Goal: Book appointment/travel/reservation

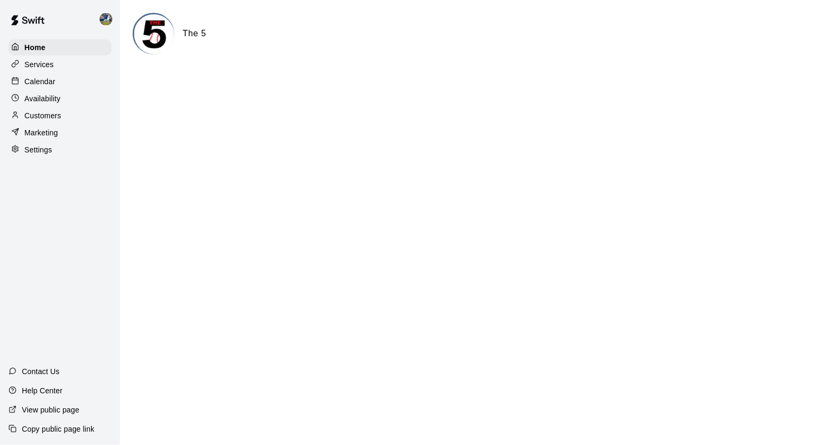
click at [31, 79] on p "Calendar" at bounding box center [40, 81] width 31 height 11
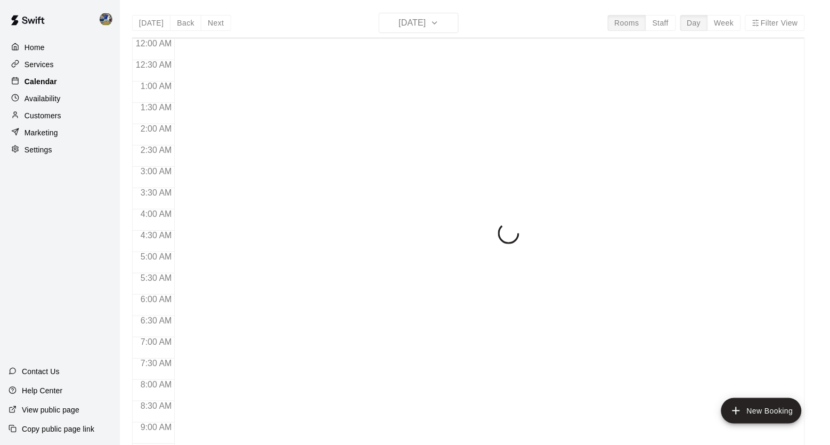
scroll to position [488, 0]
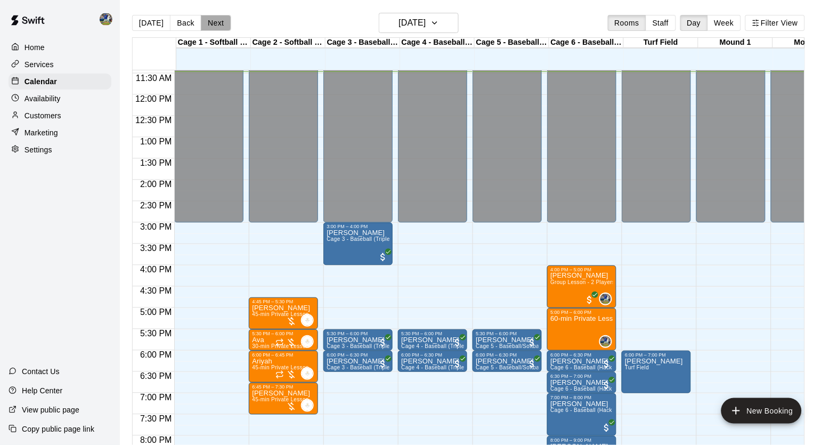
click at [220, 26] on button "Next" at bounding box center [216, 23] width 30 height 16
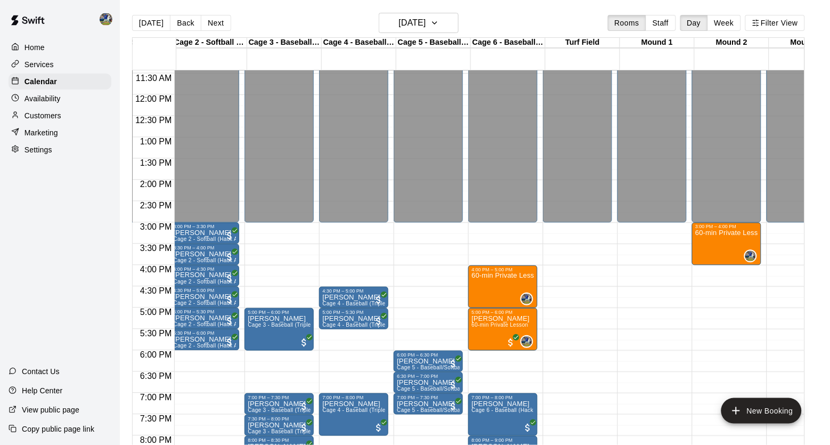
scroll to position [486, 79]
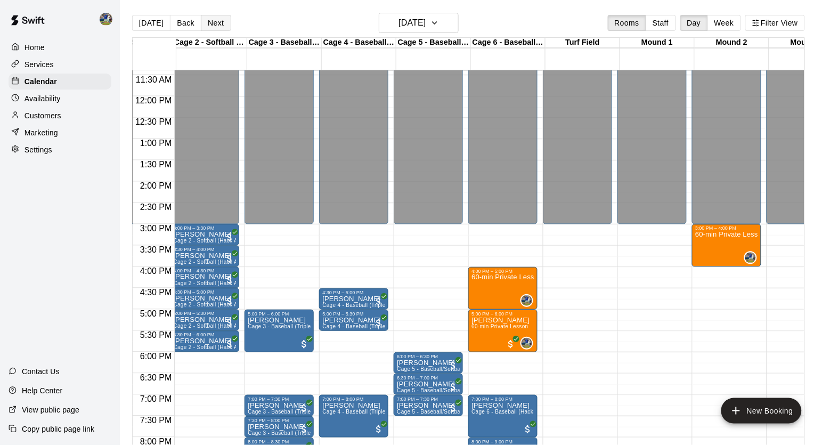
click at [211, 24] on button "Next" at bounding box center [216, 23] width 30 height 16
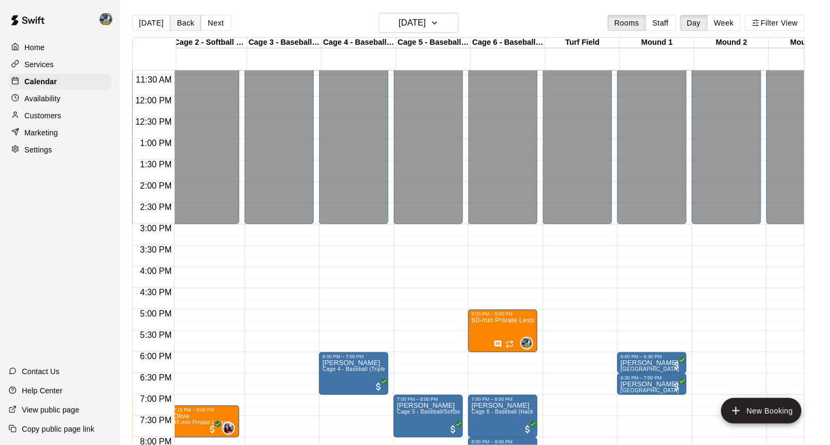
click at [182, 19] on button "Back" at bounding box center [185, 23] width 31 height 16
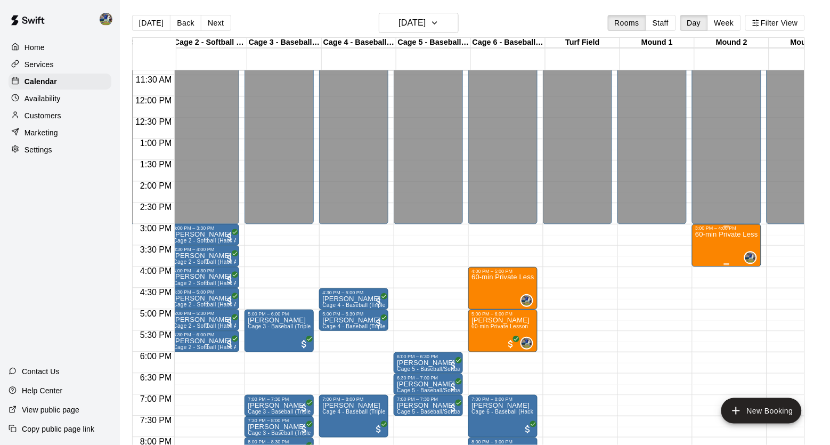
click at [312, 23] on div at bounding box center [415, 222] width 830 height 445
click at [221, 23] on button "Next" at bounding box center [216, 23] width 30 height 16
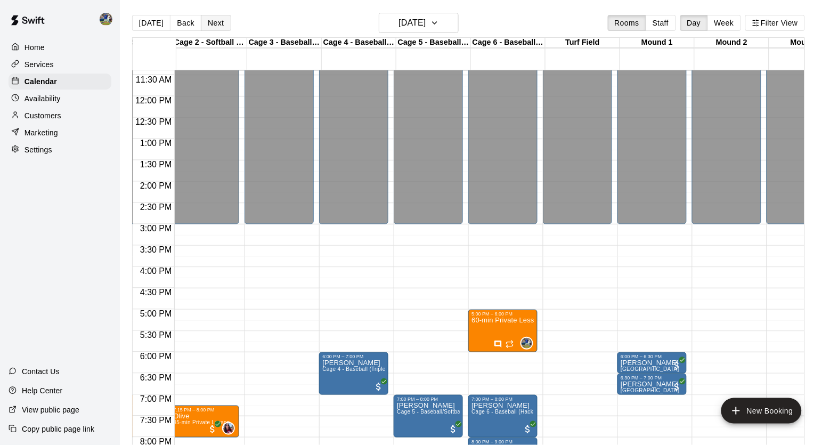
click at [221, 23] on button "Next" at bounding box center [216, 23] width 30 height 16
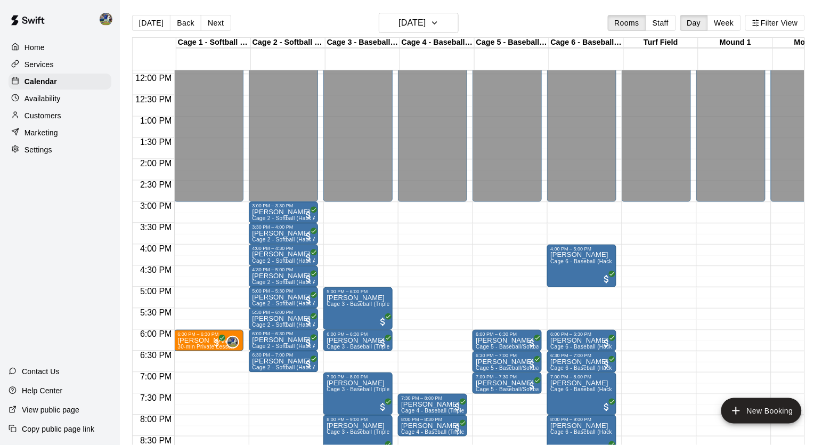
scroll to position [509, 1]
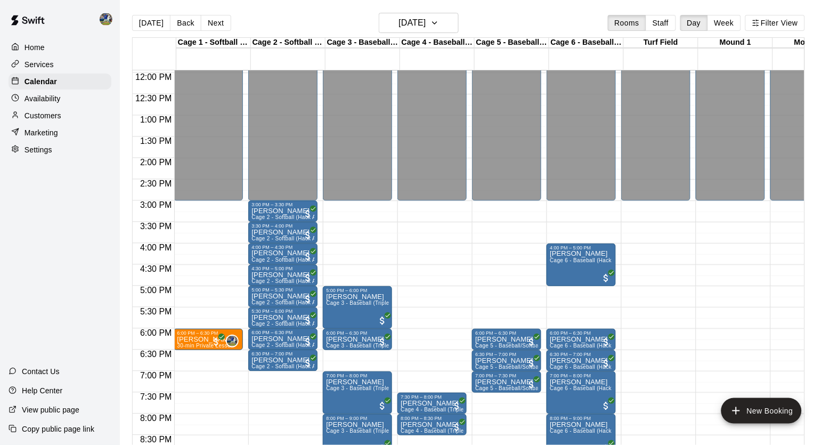
click at [215, 31] on div "[DATE] Back [DATE][DATE] Rooms Staff Day Week Filter View" at bounding box center [468, 25] width 673 height 25
click at [214, 29] on button "Next" at bounding box center [216, 23] width 30 height 16
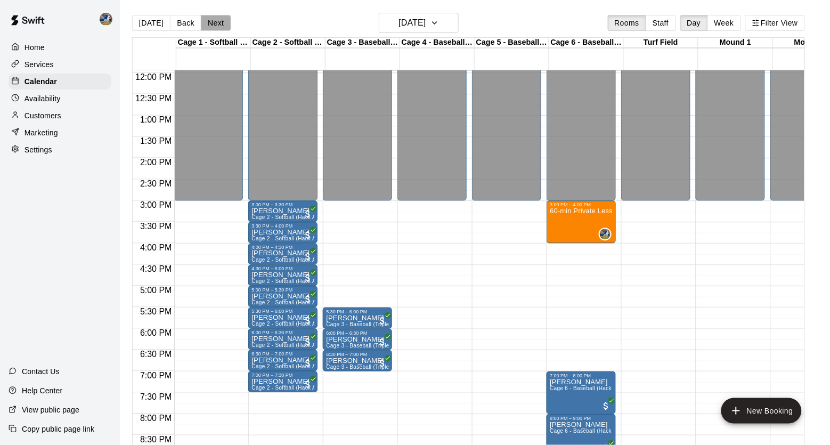
click at [214, 29] on button "Next" at bounding box center [216, 23] width 30 height 16
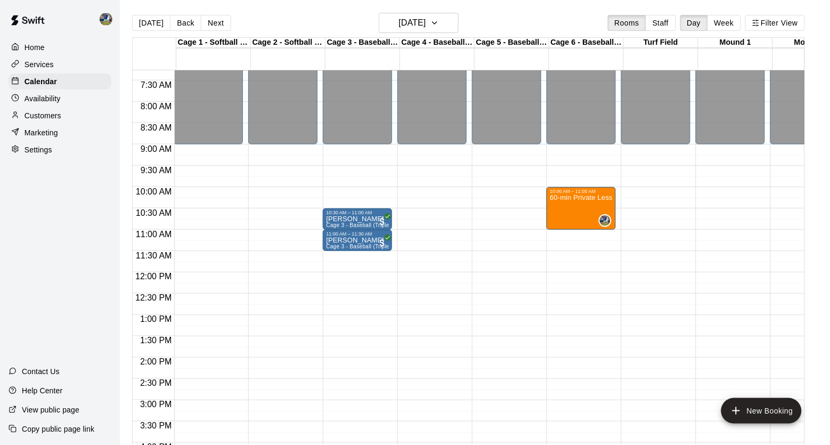
scroll to position [310, 1]
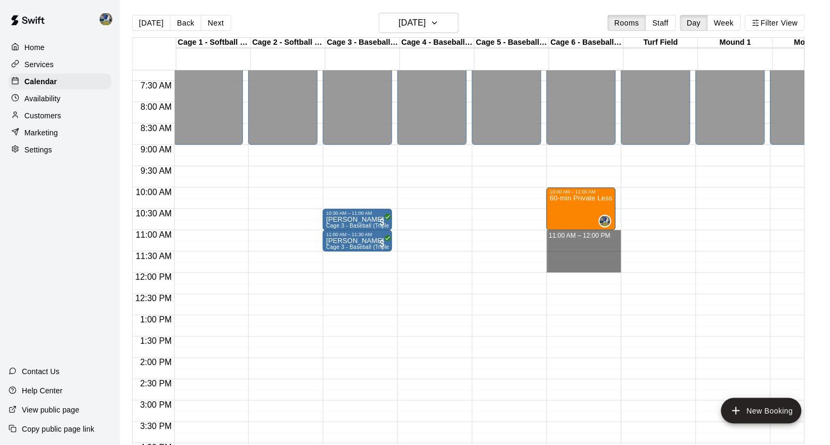
drag, startPoint x: 590, startPoint y: 236, endPoint x: 590, endPoint y: 267, distance: 32.0
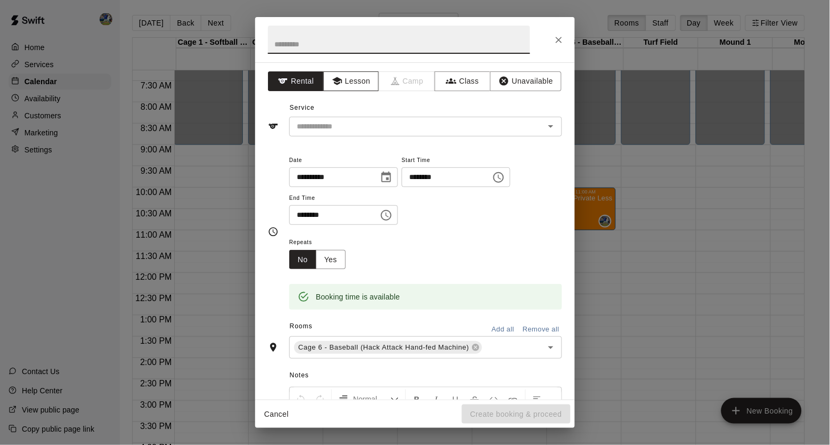
click at [351, 82] on button "Lesson" at bounding box center [351, 81] width 56 height 20
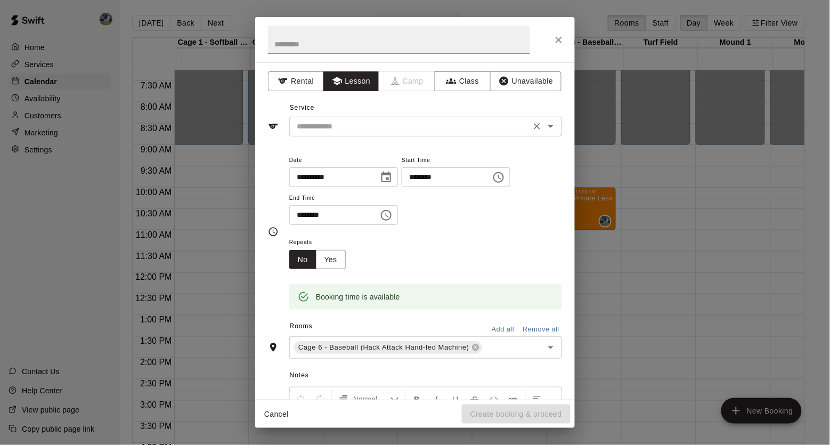
click at [407, 130] on input "text" at bounding box center [410, 126] width 235 height 13
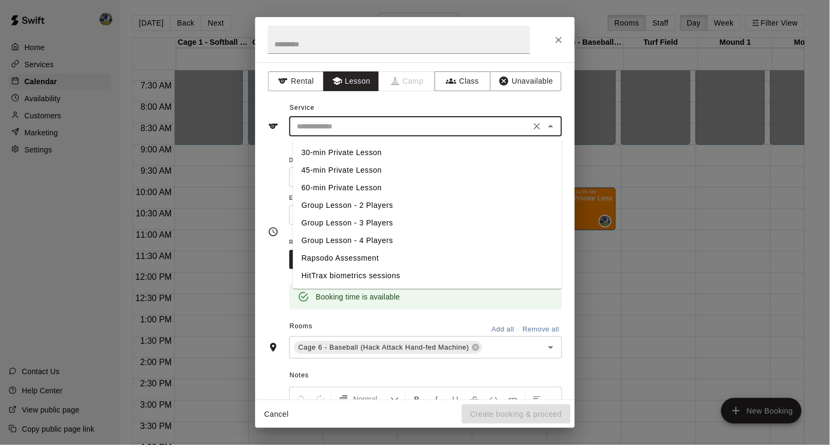
click at [356, 189] on li "60-min Private Lesson" at bounding box center [427, 188] width 269 height 18
type input "**********"
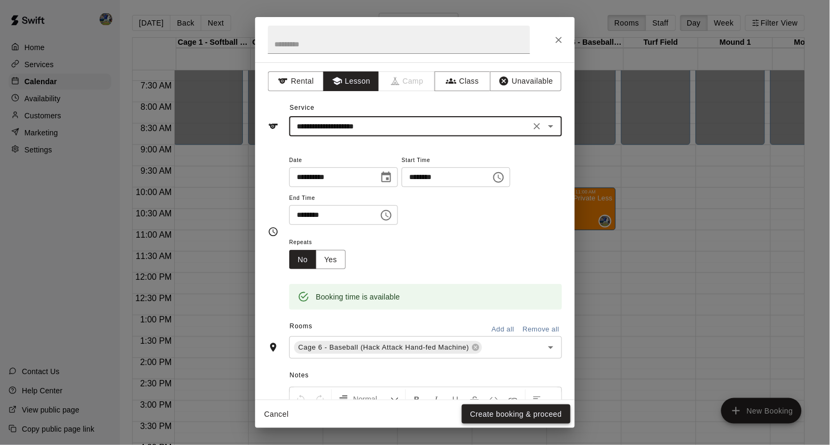
click at [512, 417] on button "Create booking & proceed" at bounding box center [516, 414] width 109 height 20
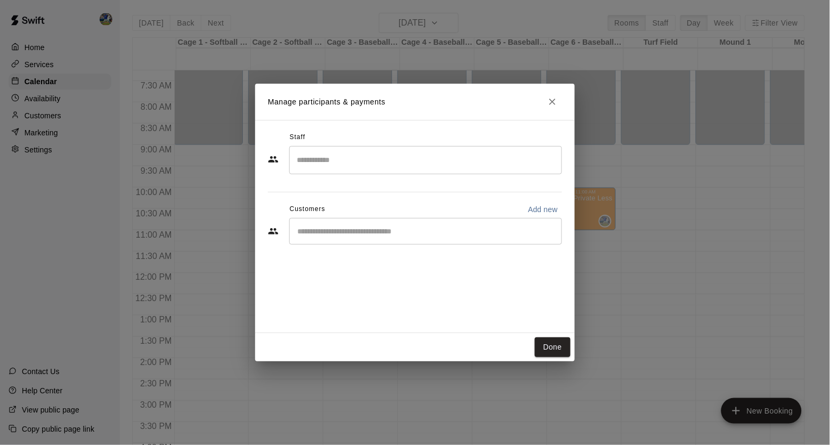
click at [424, 170] on div "​" at bounding box center [425, 160] width 273 height 28
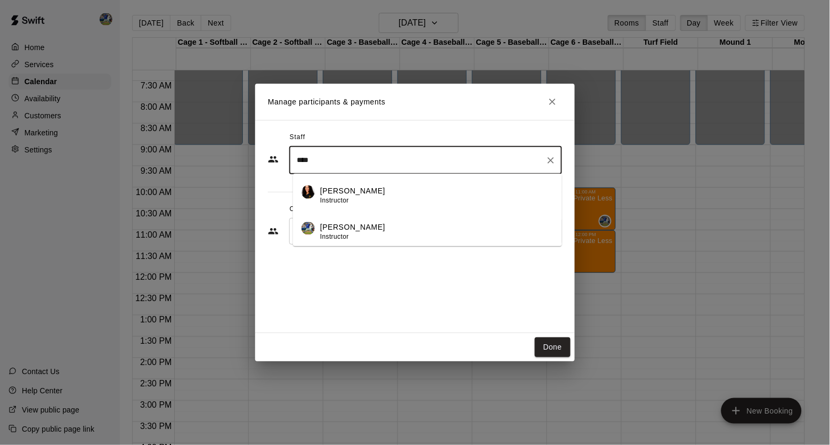
click at [396, 221] on li "[PERSON_NAME] Instructor" at bounding box center [427, 228] width 269 height 36
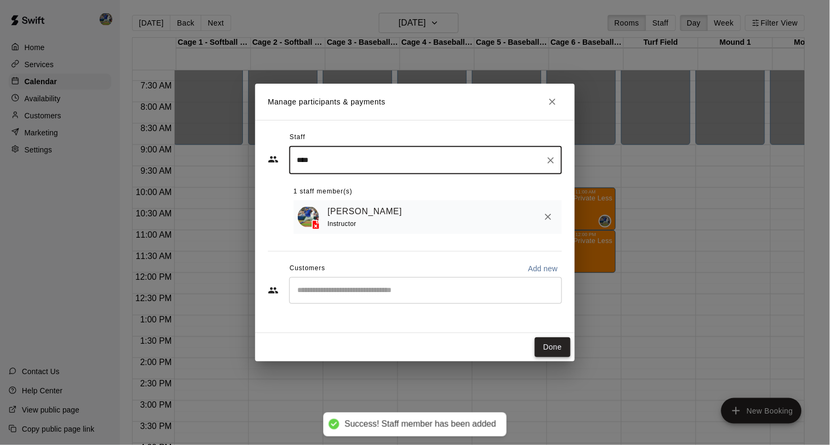
type input "****"
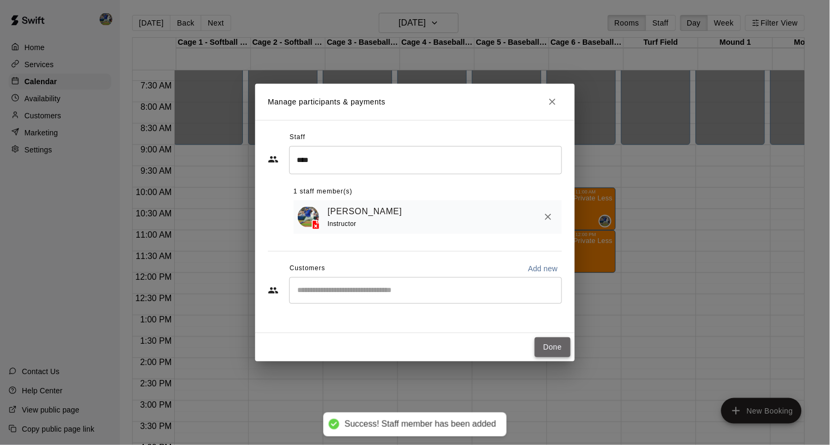
click at [549, 348] on button "Done" at bounding box center [553, 347] width 36 height 20
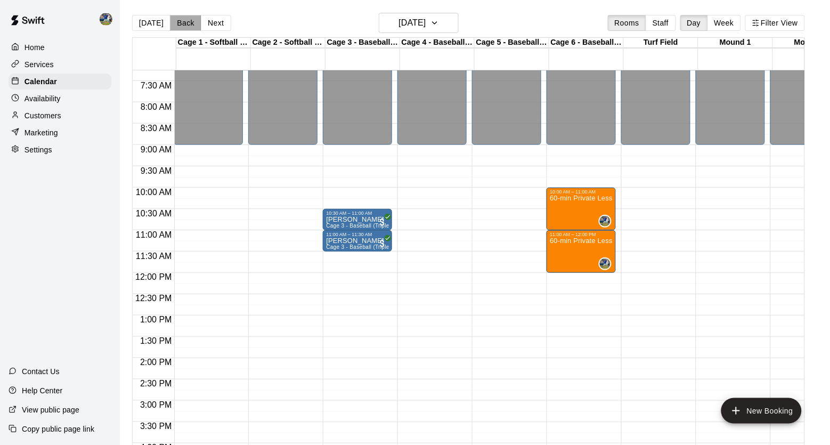
click at [180, 25] on button "Back" at bounding box center [185, 23] width 31 height 16
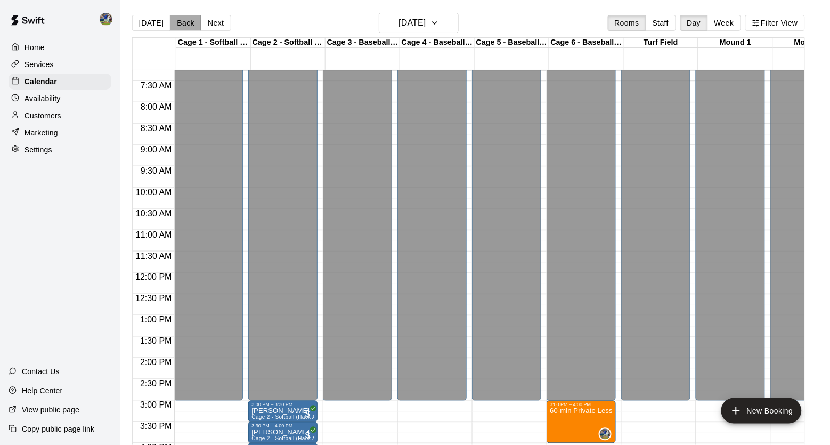
click at [180, 25] on button "Back" at bounding box center [185, 23] width 31 height 16
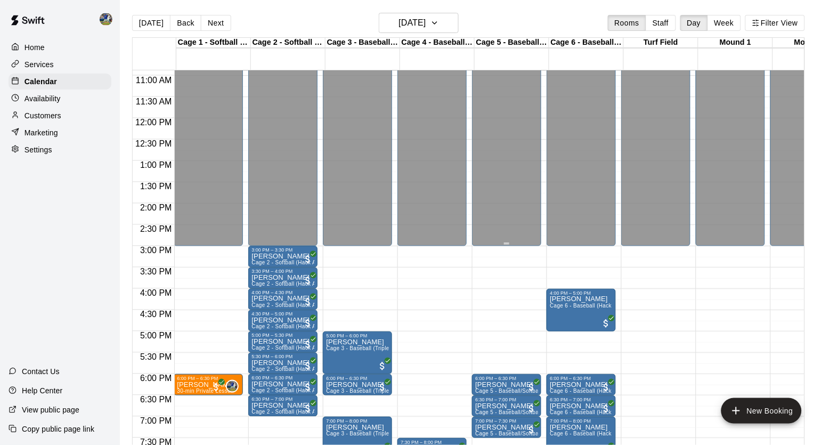
scroll to position [485, 1]
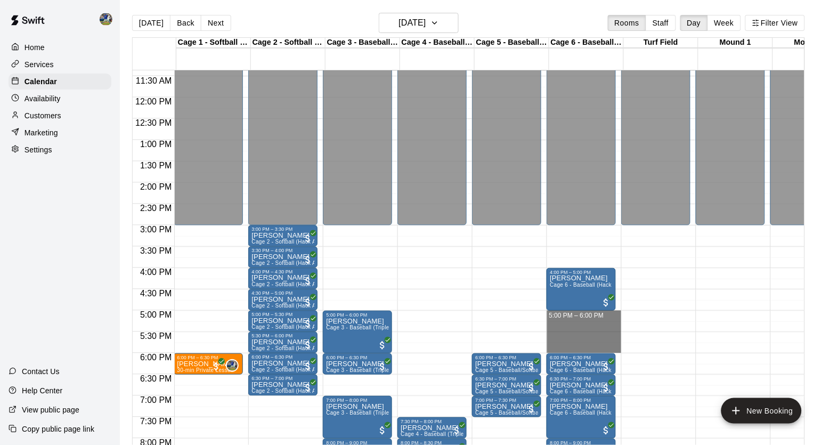
drag, startPoint x: 606, startPoint y: 315, endPoint x: 606, endPoint y: 343, distance: 27.7
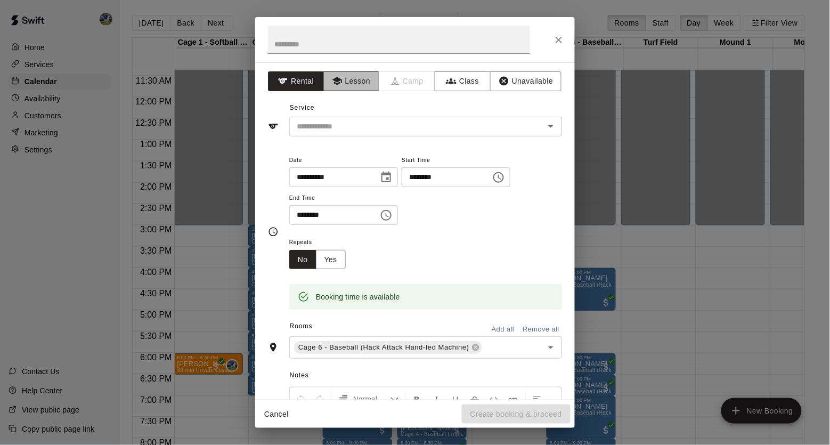
click at [335, 76] on icon "button" at bounding box center [337, 81] width 11 height 11
click at [338, 120] on input "text" at bounding box center [410, 126] width 235 height 13
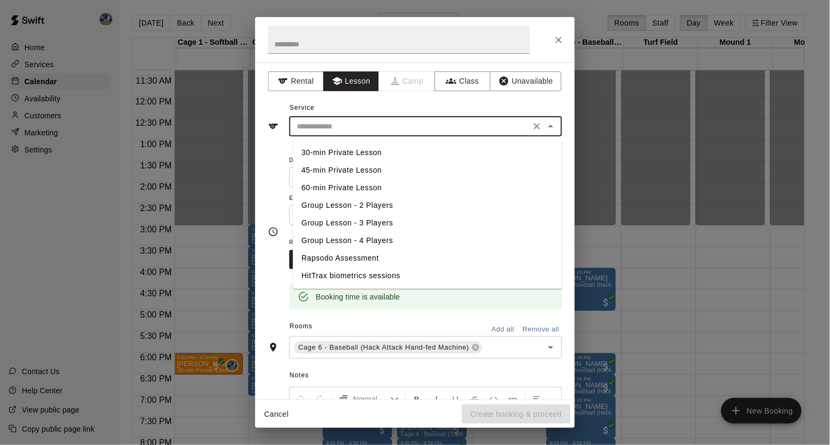
click at [325, 180] on li "60-min Private Lesson" at bounding box center [427, 188] width 269 height 18
type input "**********"
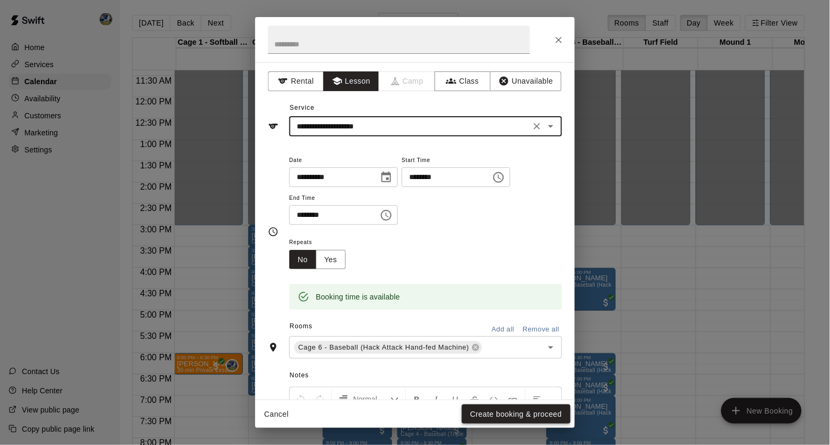
click at [515, 406] on button "Create booking & proceed" at bounding box center [516, 414] width 109 height 20
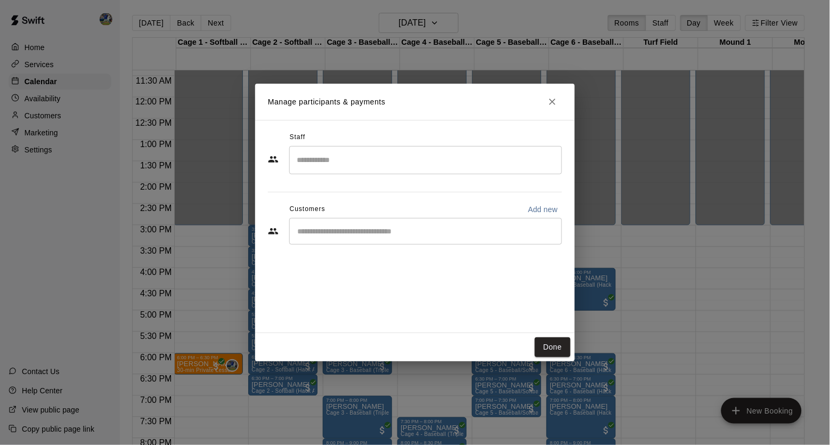
click at [457, 162] on input "Search staff" at bounding box center [425, 160] width 263 height 19
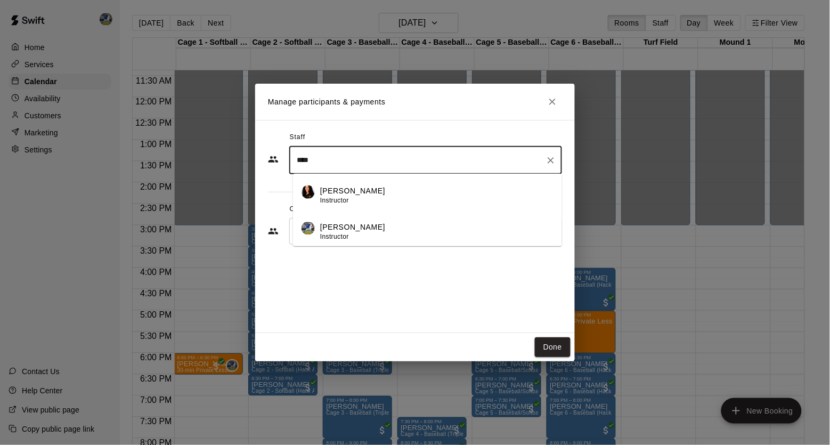
click at [409, 228] on div "[PERSON_NAME] Instructor" at bounding box center [436, 232] width 233 height 21
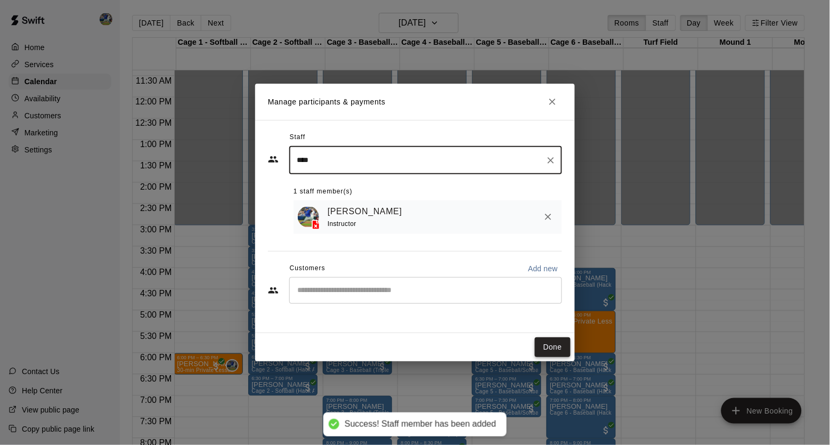
type input "****"
click at [558, 346] on button "Done" at bounding box center [553, 347] width 36 height 20
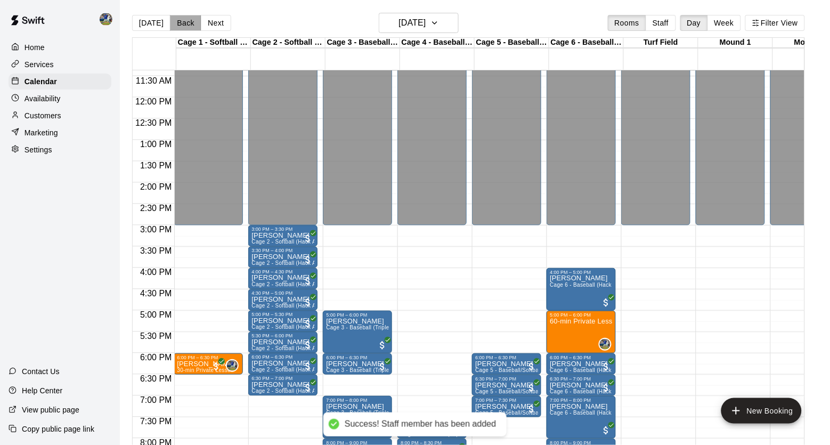
click at [177, 19] on button "Back" at bounding box center [185, 23] width 31 height 16
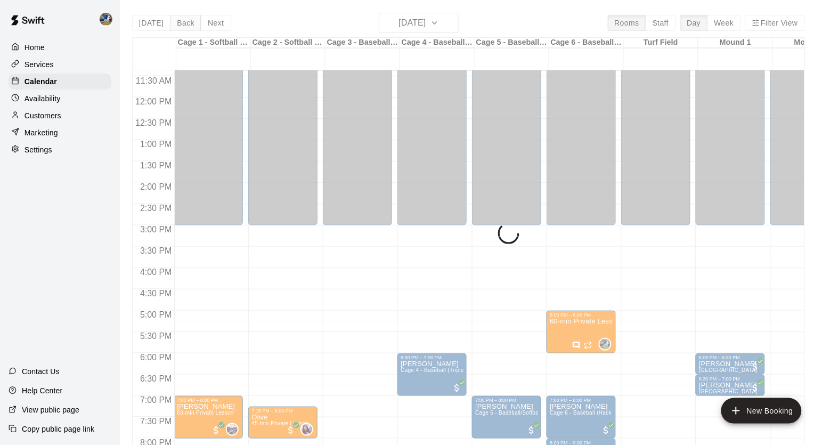
click at [177, 19] on div "[DATE] Back [DATE][DATE] Rooms Staff Day Week Filter View Cage 1 - Softball (Ha…" at bounding box center [468, 235] width 673 height 445
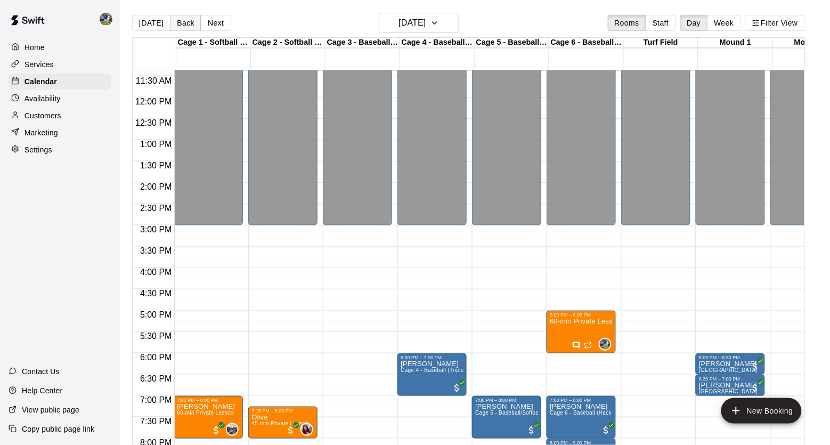
click at [184, 23] on button "Back" at bounding box center [185, 23] width 31 height 16
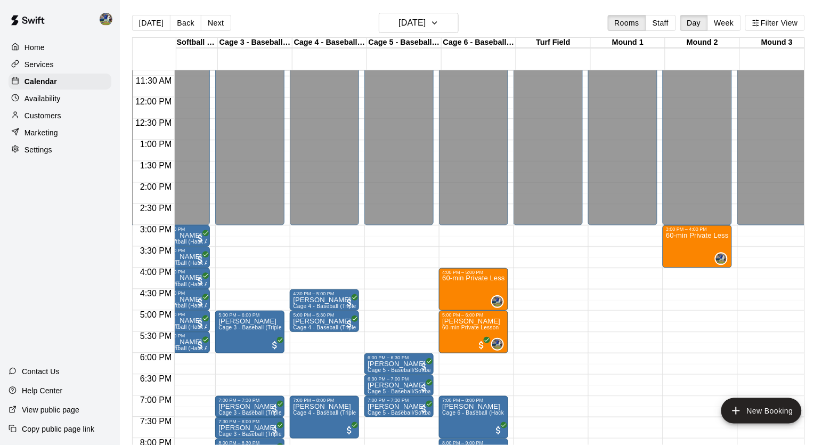
scroll to position [485, 118]
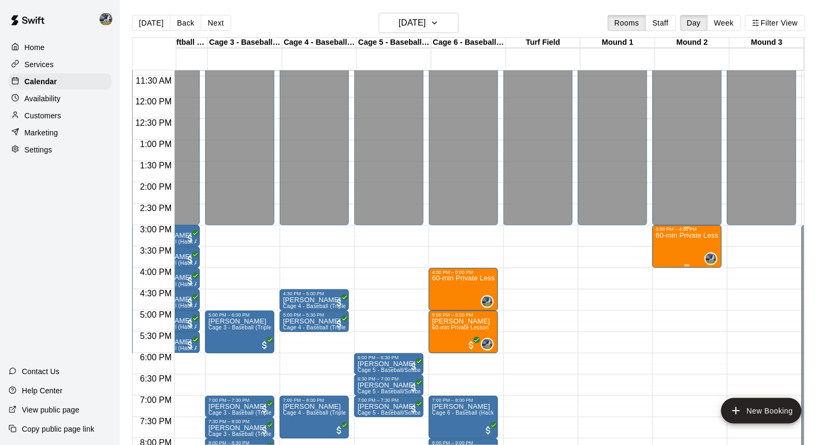
click at [722, 242] on div "3:00 PM – 4:00 PM 60-min Private Lesson 0" at bounding box center [687, 246] width 69 height 43
click at [665, 233] on icon "edit" at bounding box center [665, 235] width 13 height 13
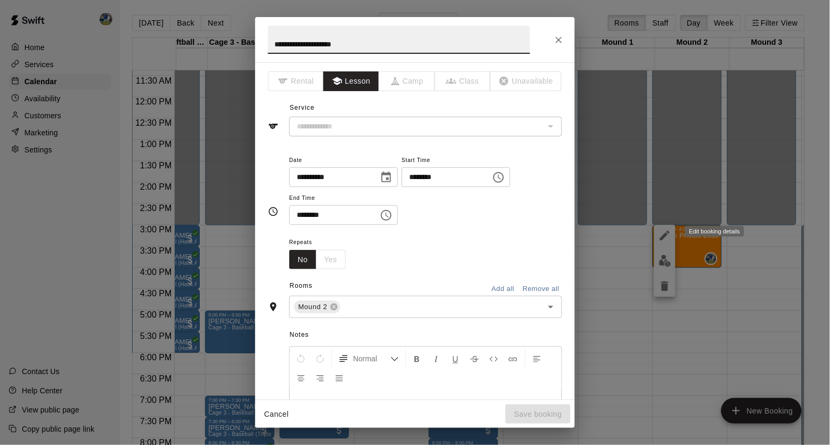
type input "**********"
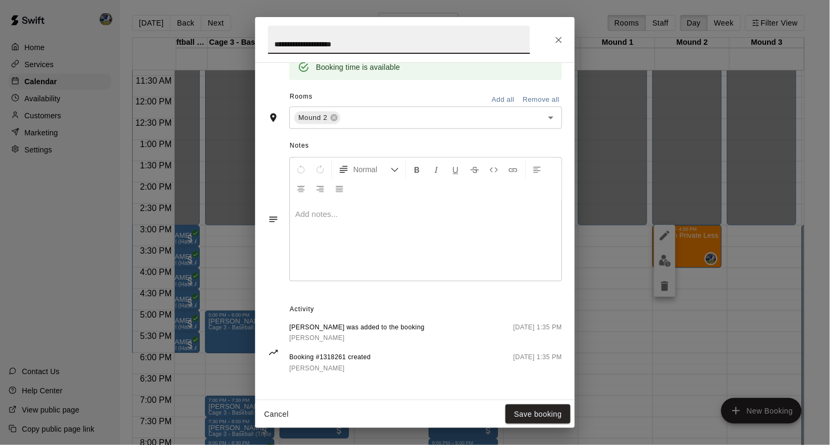
scroll to position [229, 0]
click at [559, 46] on button "Close" at bounding box center [558, 39] width 19 height 19
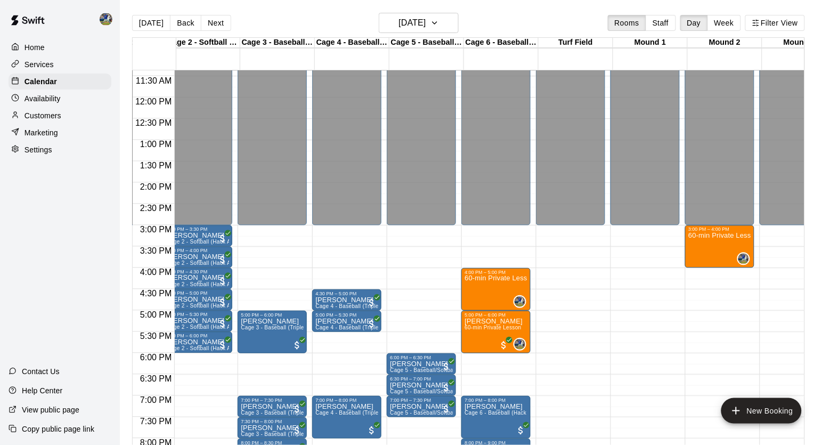
scroll to position [0, 84]
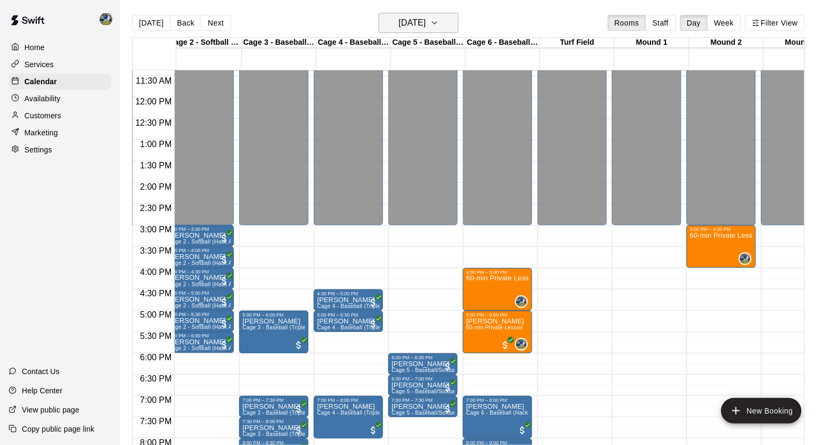
click at [399, 23] on h6 "[DATE]" at bounding box center [412, 22] width 27 height 15
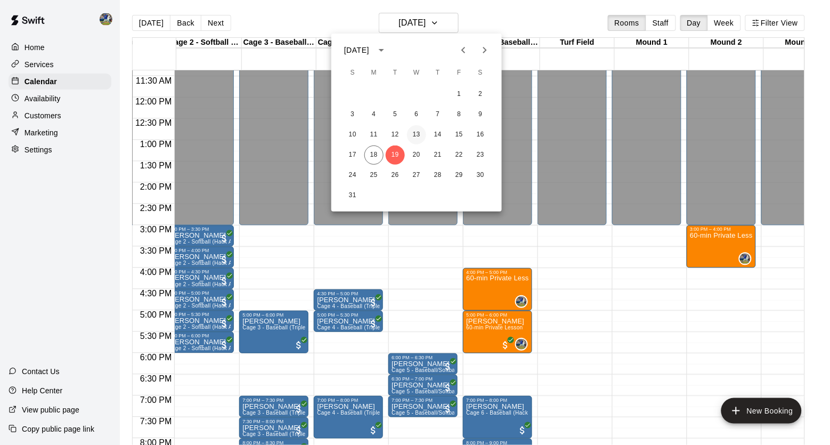
click at [420, 141] on button "13" at bounding box center [416, 134] width 19 height 19
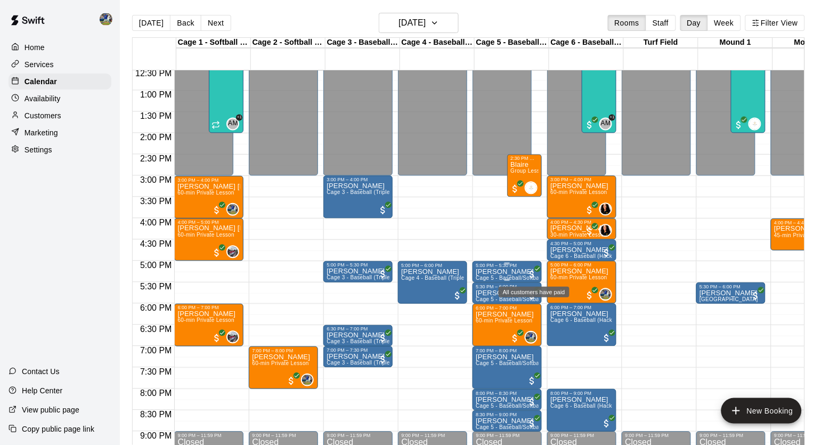
scroll to position [0, 0]
click at [206, 186] on p "[PERSON_NAME] [PERSON_NAME]" at bounding box center [208, 186] width 63 height 0
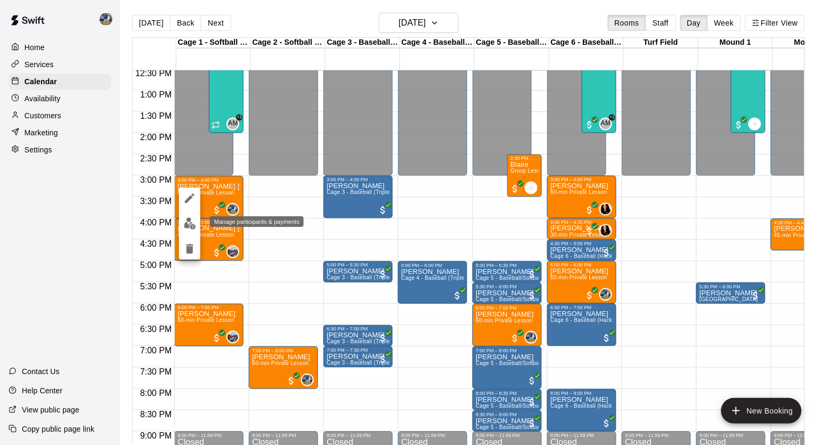
click at [189, 222] on img "edit" at bounding box center [190, 223] width 12 height 12
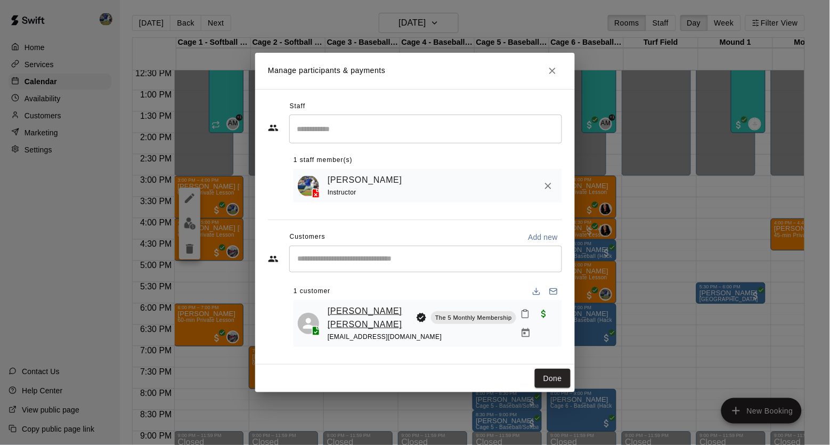
click at [343, 319] on link "[PERSON_NAME] [PERSON_NAME]" at bounding box center [370, 317] width 84 height 27
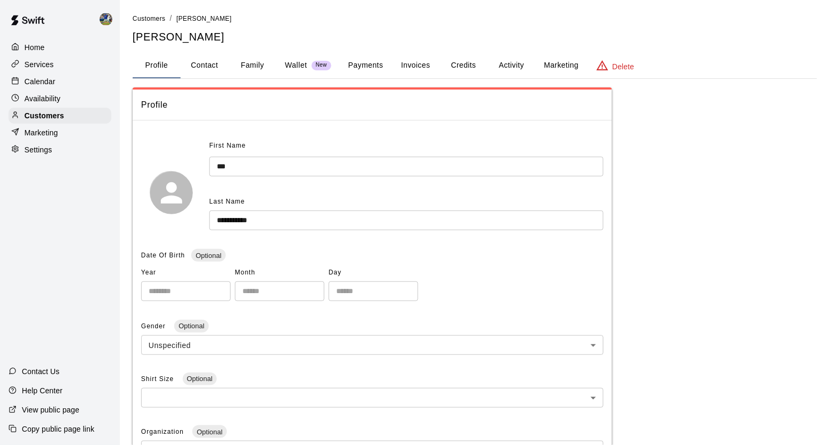
click at [54, 87] on div "Calendar" at bounding box center [60, 82] width 103 height 16
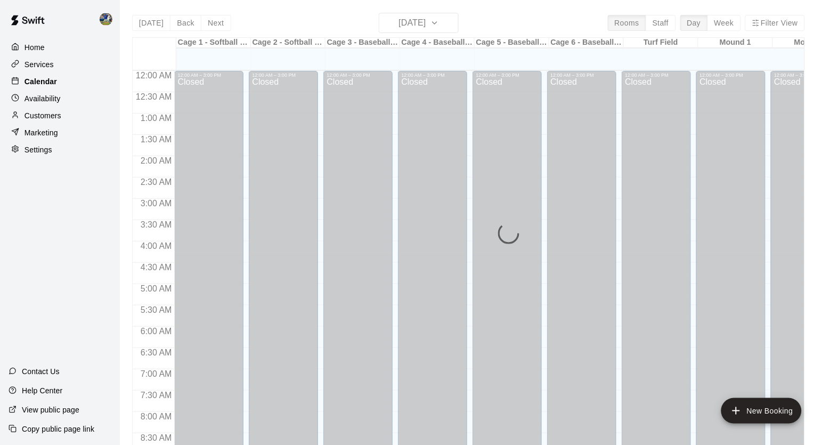
scroll to position [490, 0]
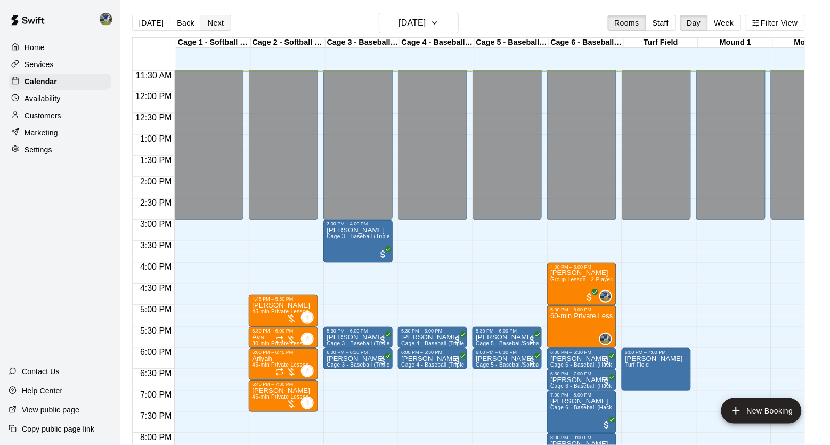
click at [214, 19] on button "Next" at bounding box center [216, 23] width 30 height 16
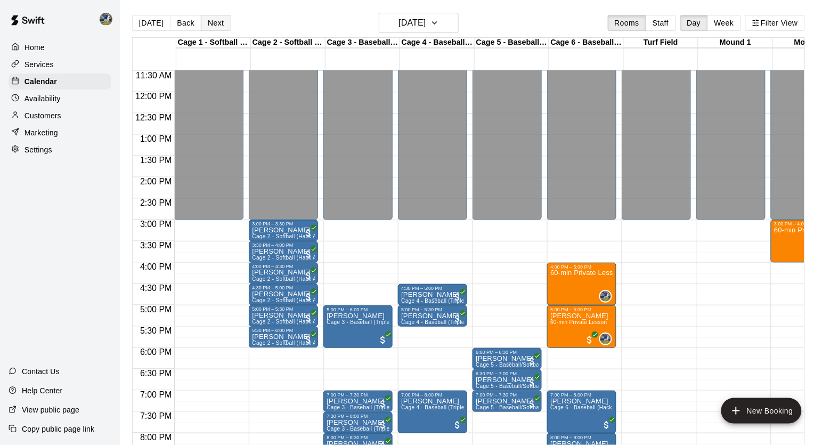
click at [217, 22] on button "Next" at bounding box center [216, 23] width 30 height 16
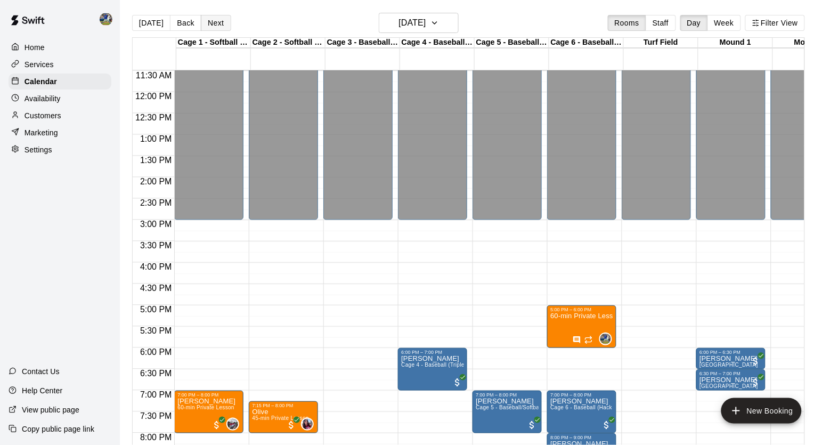
click at [217, 22] on button "Next" at bounding box center [216, 23] width 30 height 16
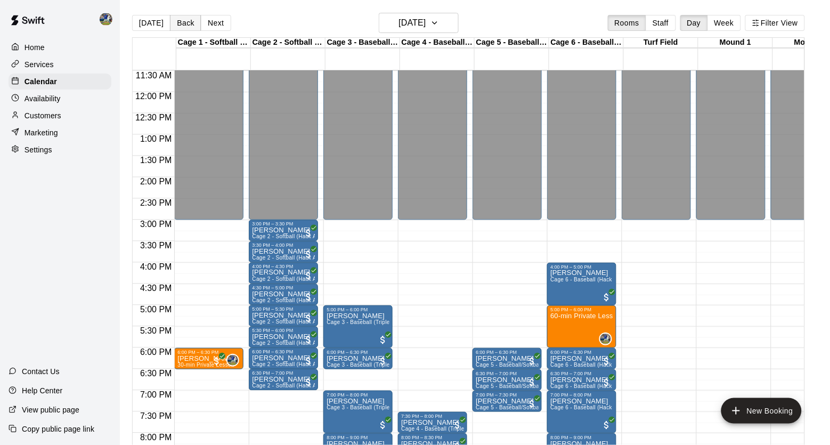
click at [180, 27] on button "Back" at bounding box center [185, 23] width 31 height 16
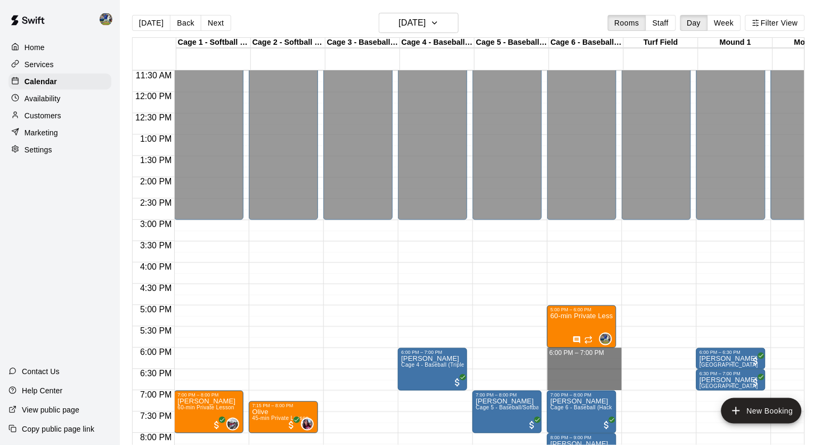
drag, startPoint x: 582, startPoint y: 352, endPoint x: 587, endPoint y: 387, distance: 35.5
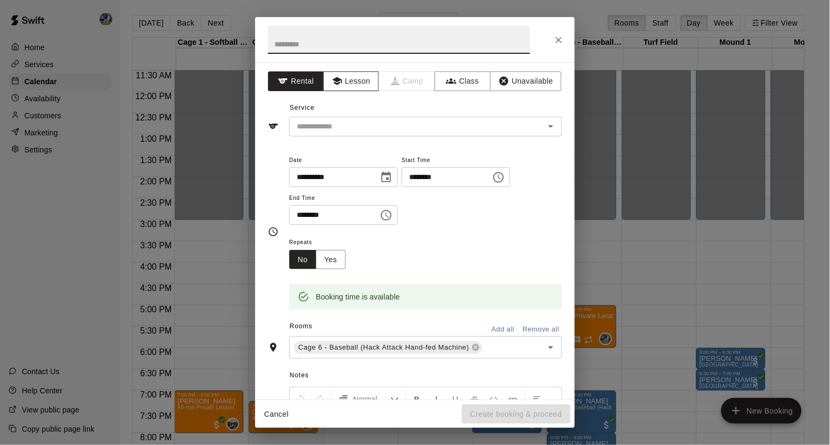
click at [372, 88] on button "Lesson" at bounding box center [351, 81] width 56 height 20
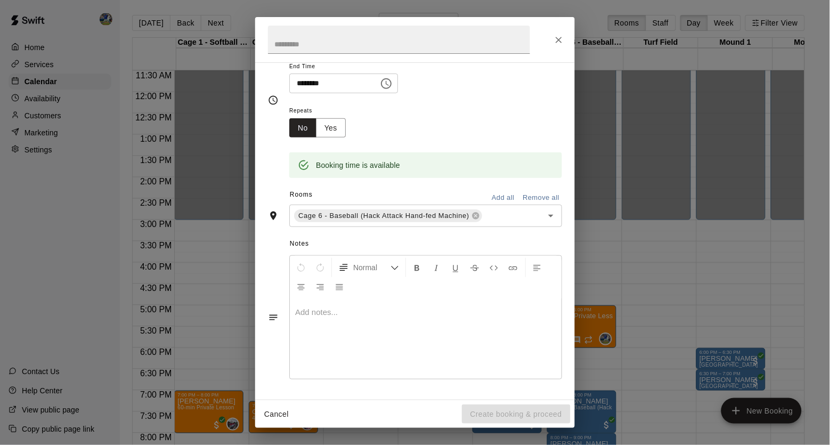
click at [364, 315] on p at bounding box center [425, 312] width 261 height 11
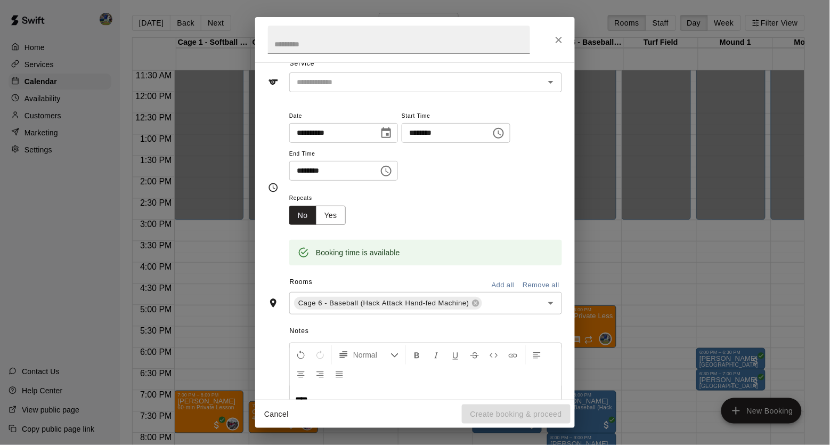
scroll to position [9, 0]
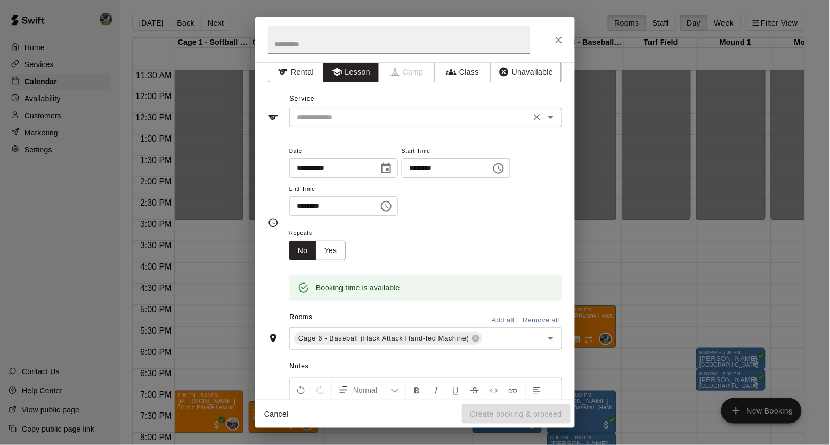
click at [404, 114] on input "text" at bounding box center [410, 117] width 235 height 13
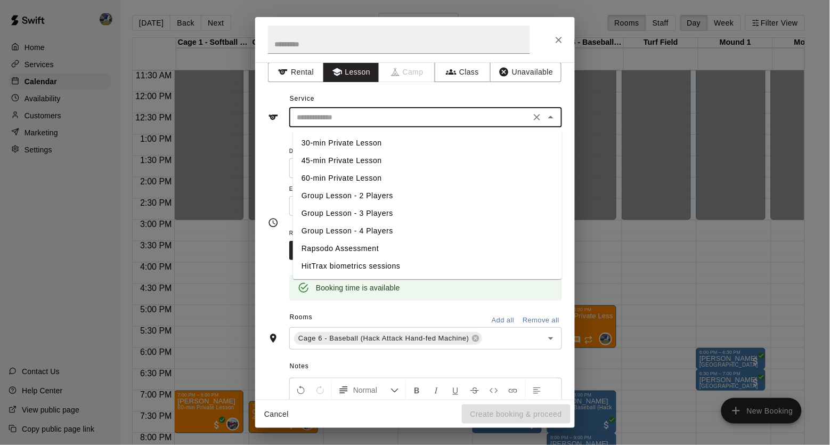
click at [369, 173] on li "60-min Private Lesson" at bounding box center [427, 178] width 269 height 18
type input "**********"
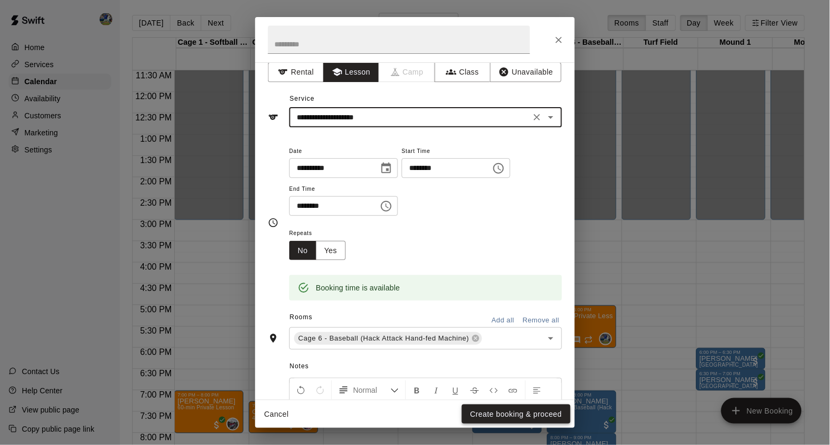
click at [497, 413] on button "Create booking & proceed" at bounding box center [516, 414] width 109 height 20
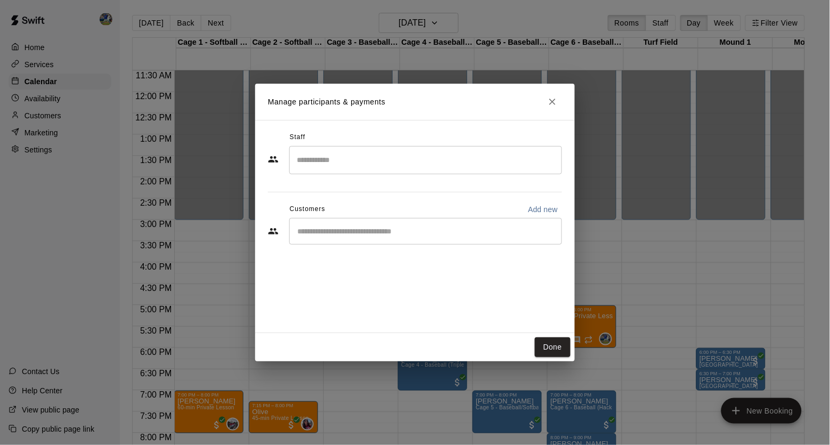
click at [423, 164] on input "Search staff" at bounding box center [425, 160] width 263 height 19
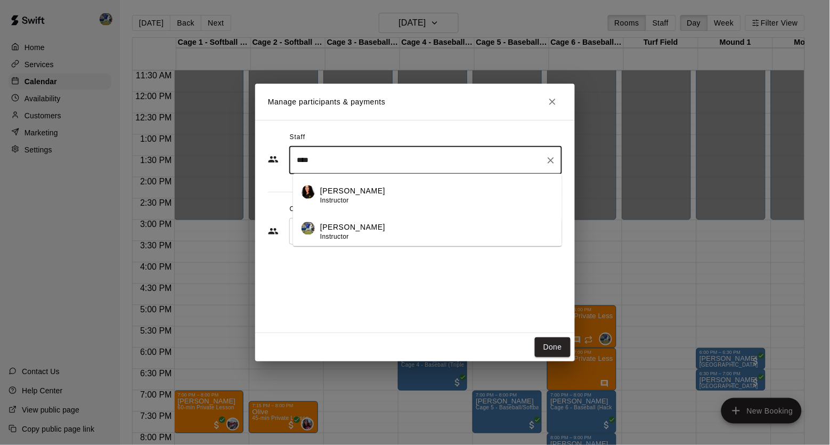
click at [393, 226] on div "[PERSON_NAME] Instructor" at bounding box center [436, 232] width 233 height 21
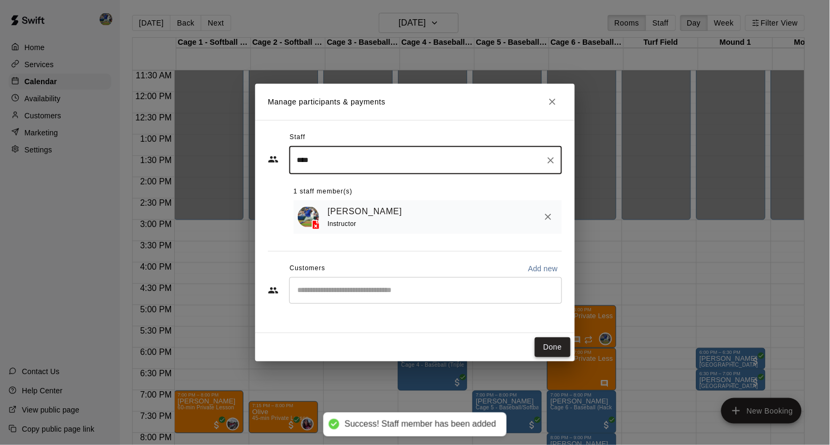
type input "****"
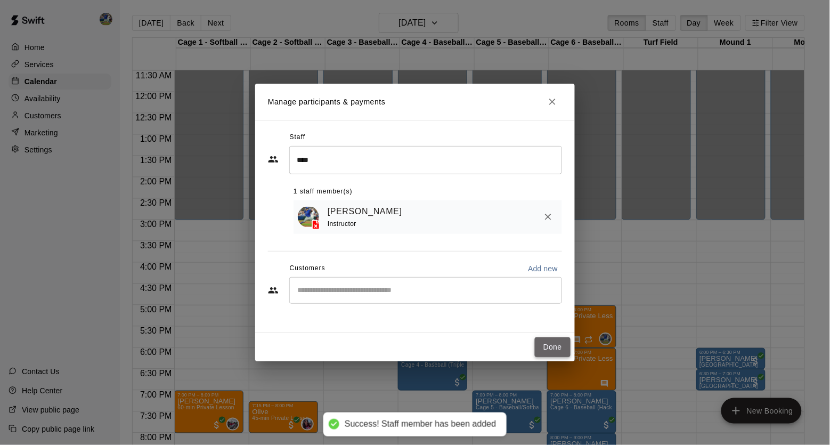
click at [556, 349] on button "Done" at bounding box center [553, 347] width 36 height 20
